Goal: Check status: Check status

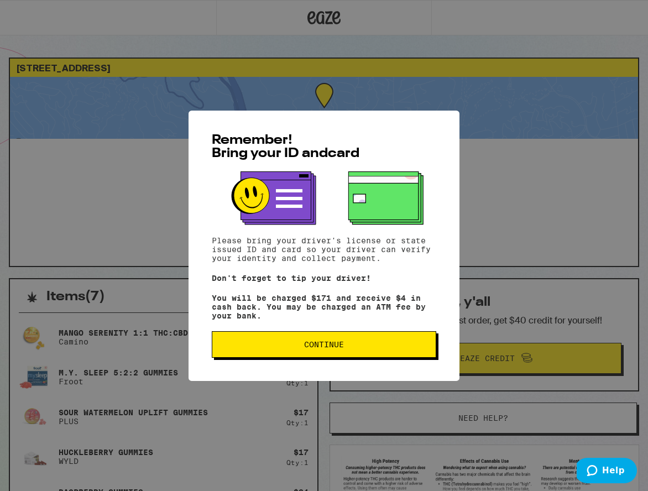
click at [300, 348] on span "Continue" at bounding box center [324, 345] width 206 height 8
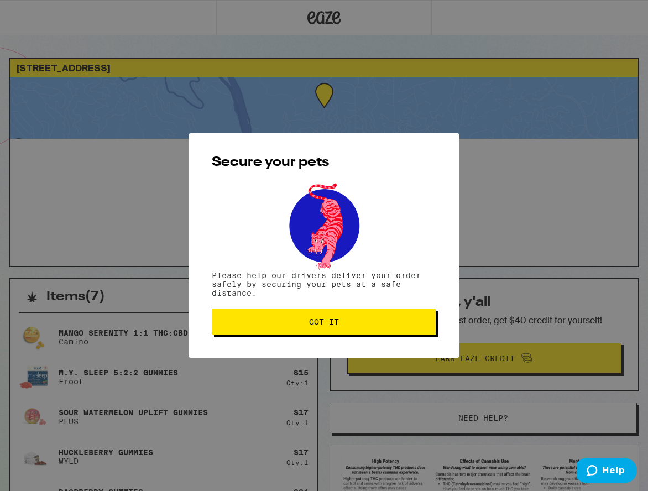
click at [301, 326] on span "Got it" at bounding box center [324, 322] width 206 height 8
